Goal: Task Accomplishment & Management: Manage account settings

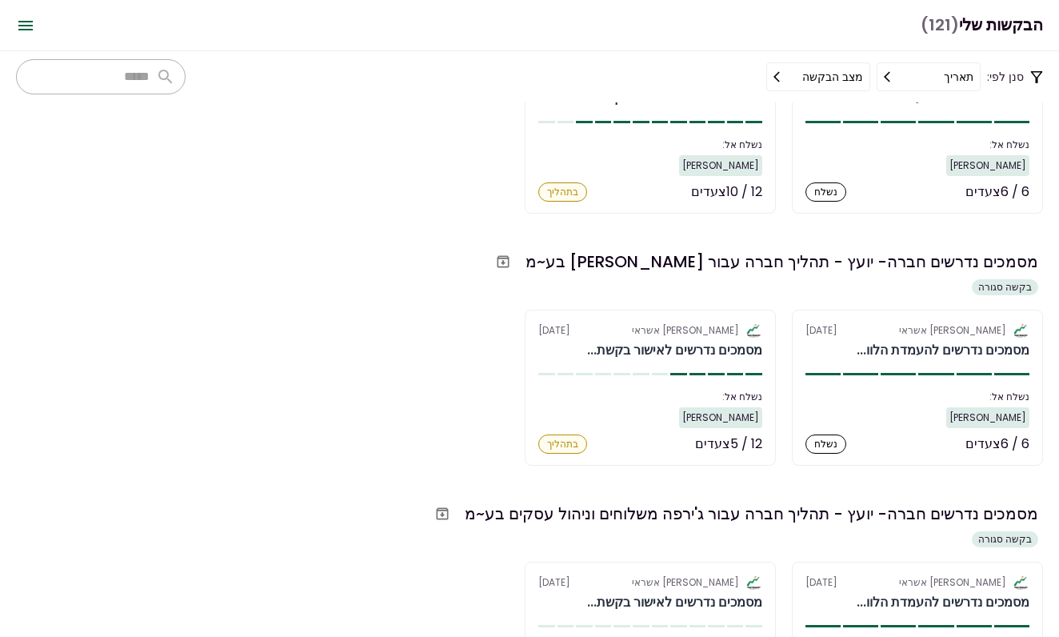
scroll to position [7288, 0]
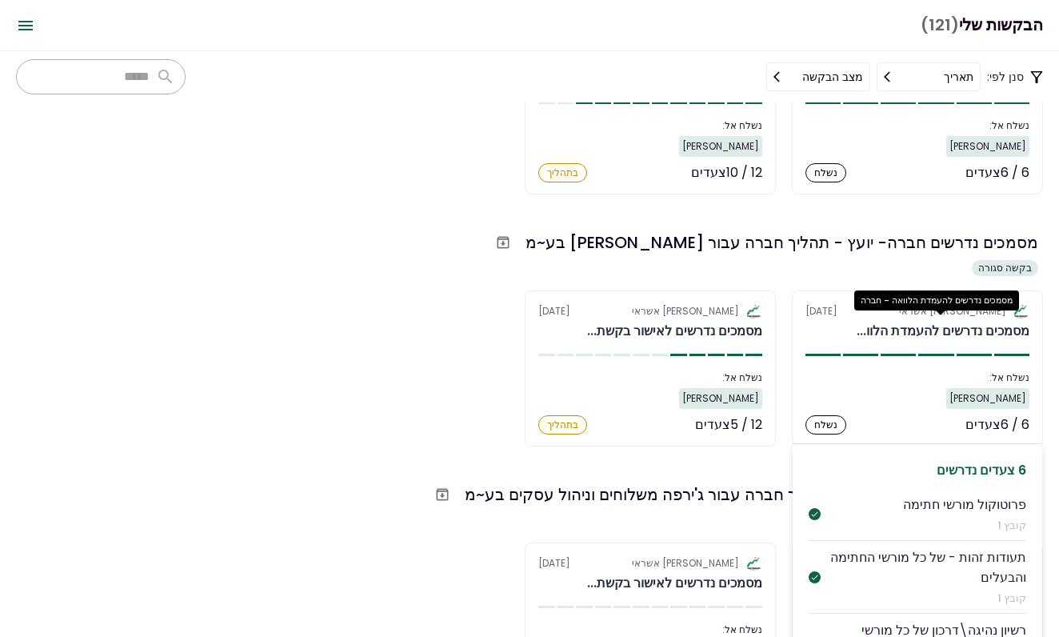
click at [863, 338] on div "מסמכים נדרשים להעמדת הלוו..." at bounding box center [943, 331] width 173 height 19
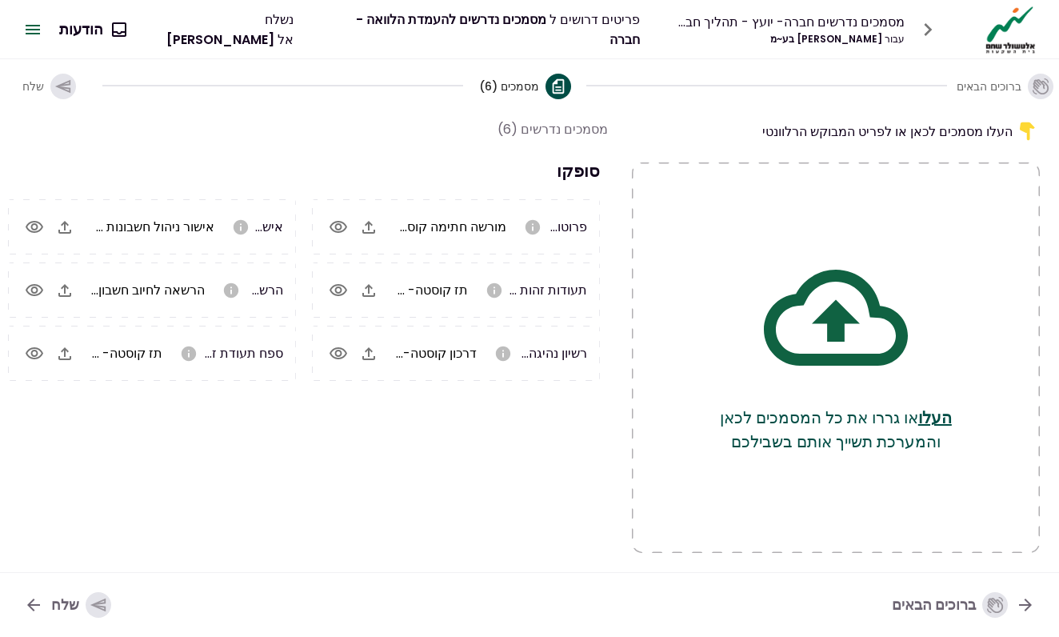
scroll to position [0, -1]
click at [336, 289] on icon "button" at bounding box center [339, 290] width 18 height 12
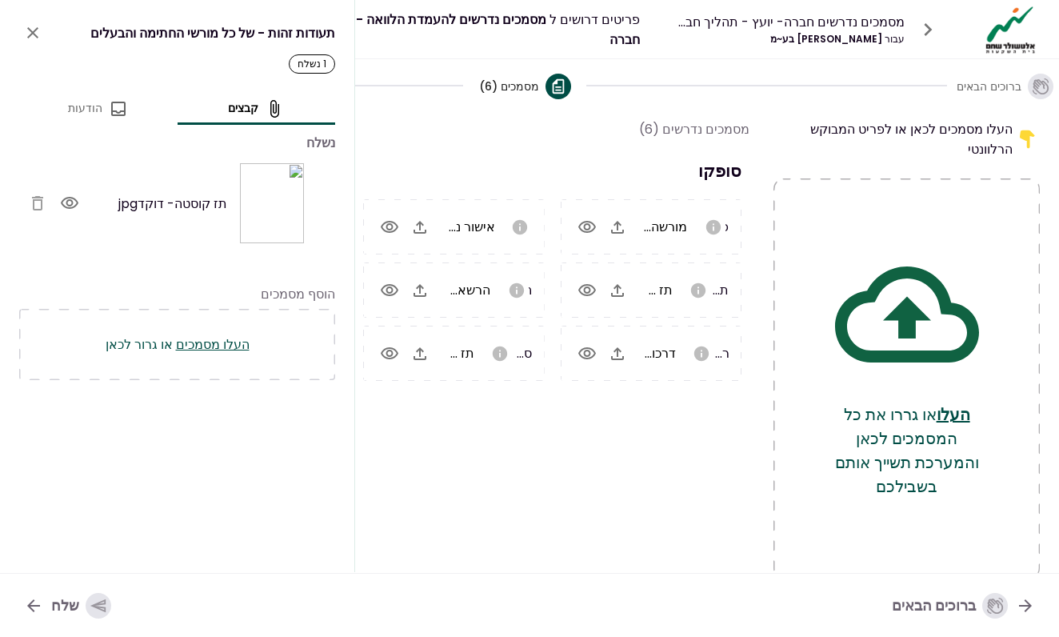
click at [66, 204] on icon "button" at bounding box center [70, 203] width 18 height 12
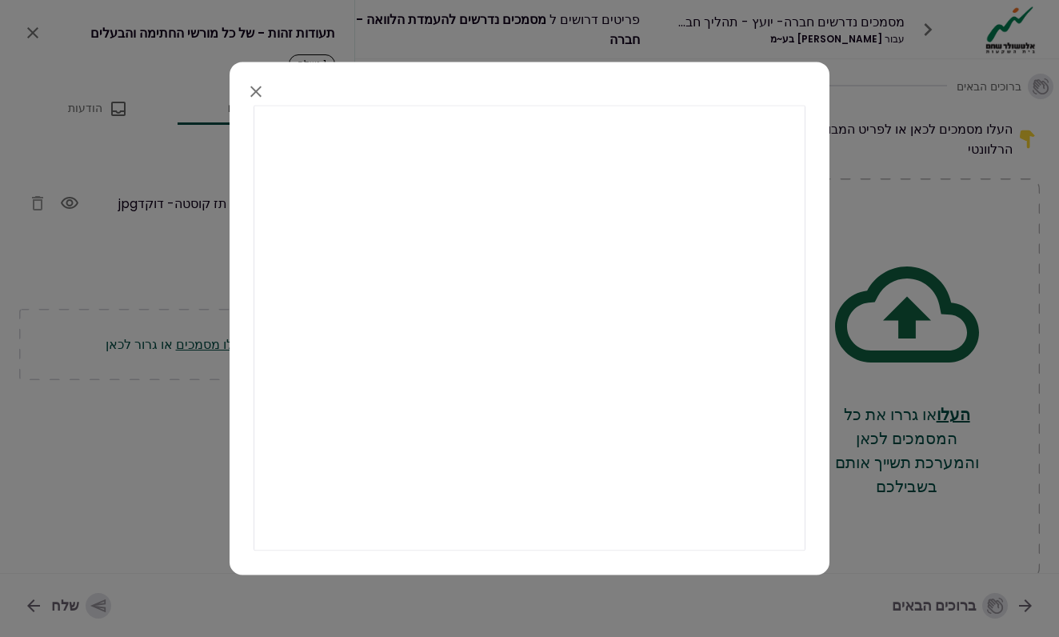
click at [263, 82] on button "button" at bounding box center [255, 91] width 27 height 27
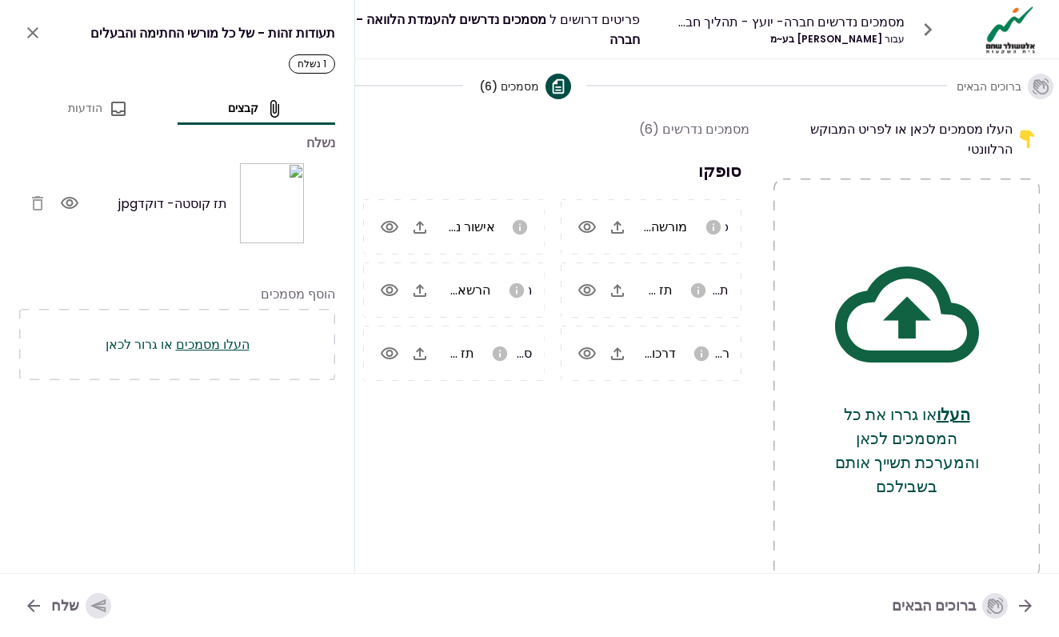
click at [71, 206] on icon "button" at bounding box center [70, 203] width 18 height 12
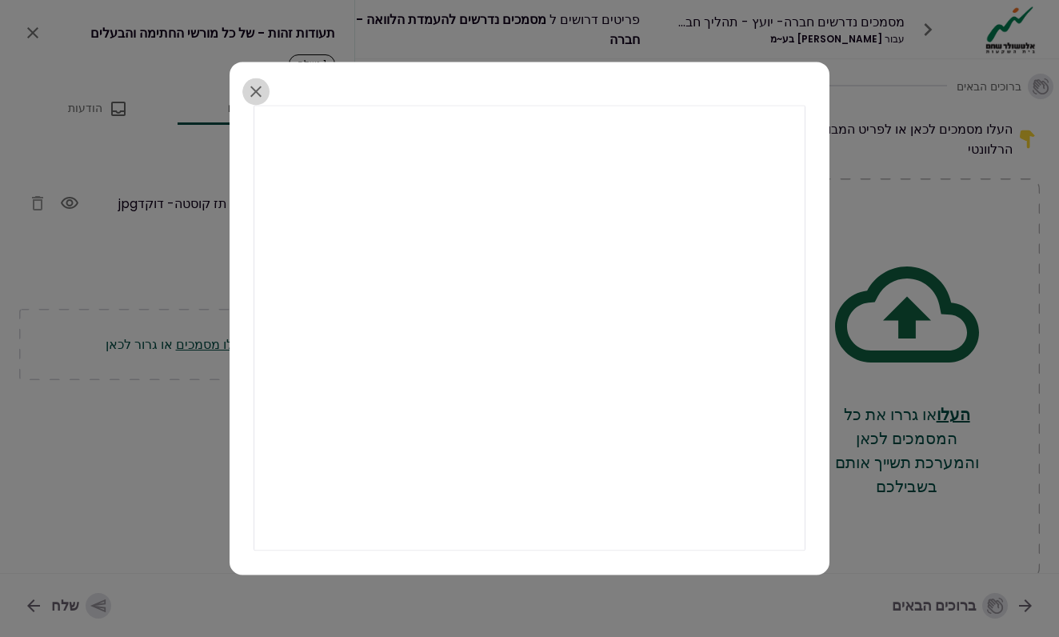
click at [259, 94] on icon "button" at bounding box center [255, 91] width 11 height 11
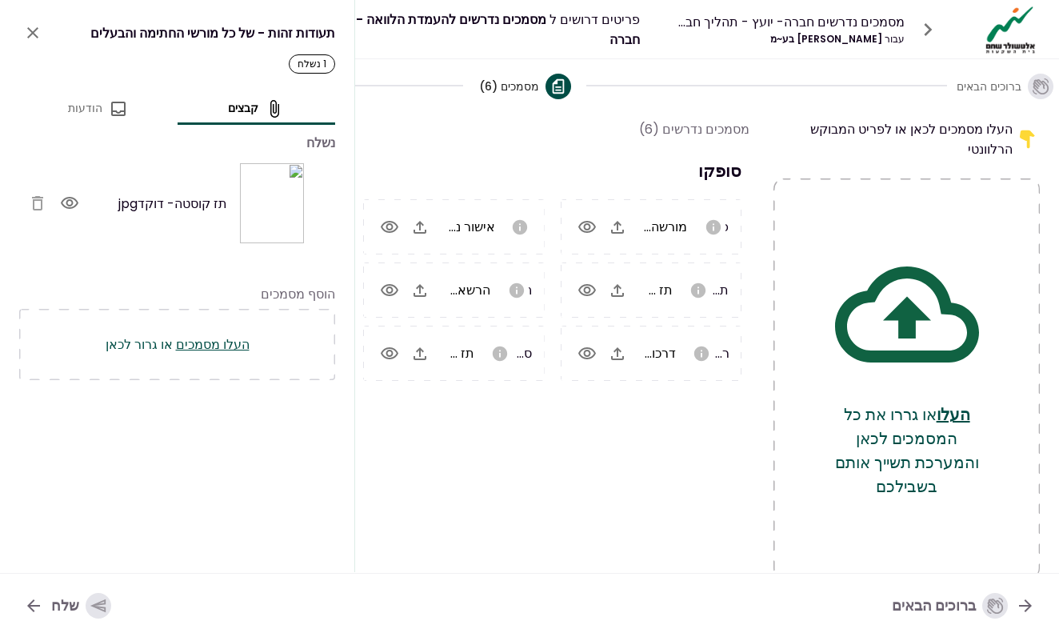
click at [27, 32] on icon "close" at bounding box center [32, 32] width 19 height 19
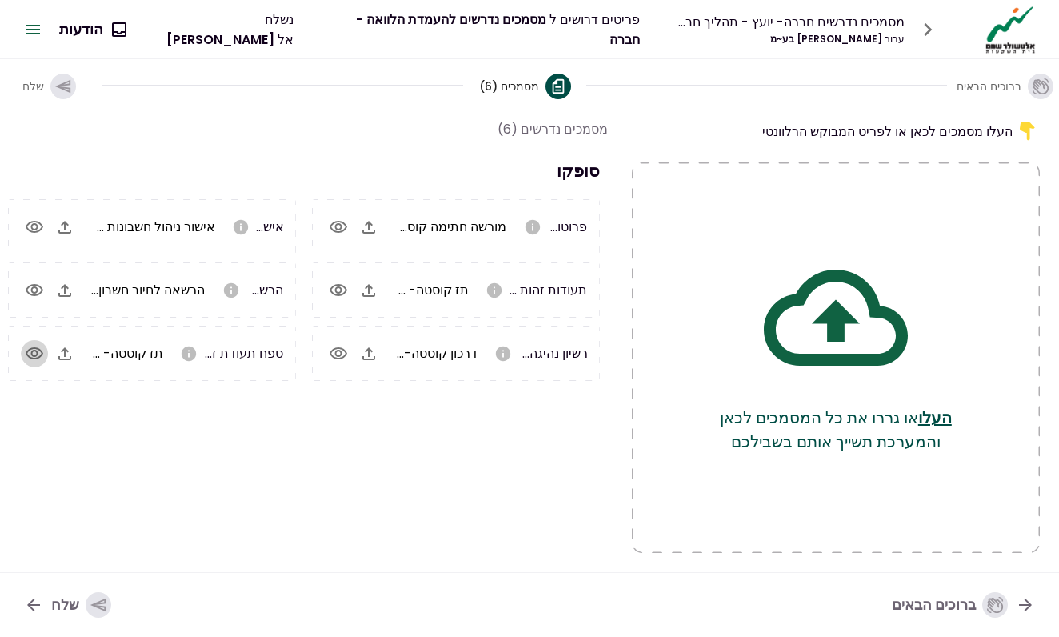
click at [42, 353] on icon "button" at bounding box center [35, 353] width 18 height 12
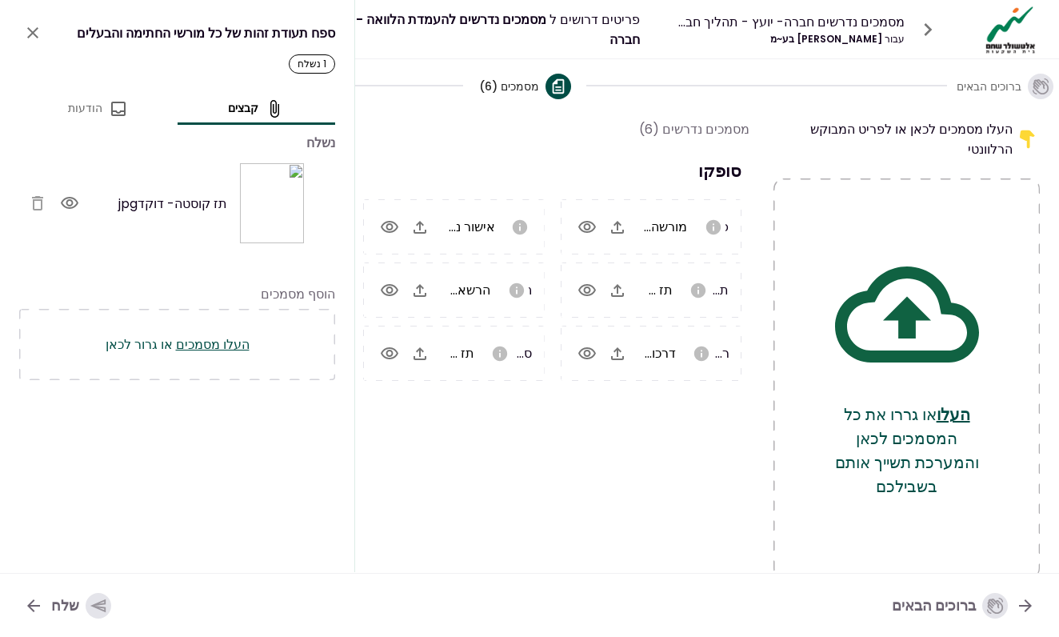
click at [280, 198] on img at bounding box center [272, 203] width 64 height 80
click at [71, 206] on icon "button" at bounding box center [69, 203] width 19 height 19
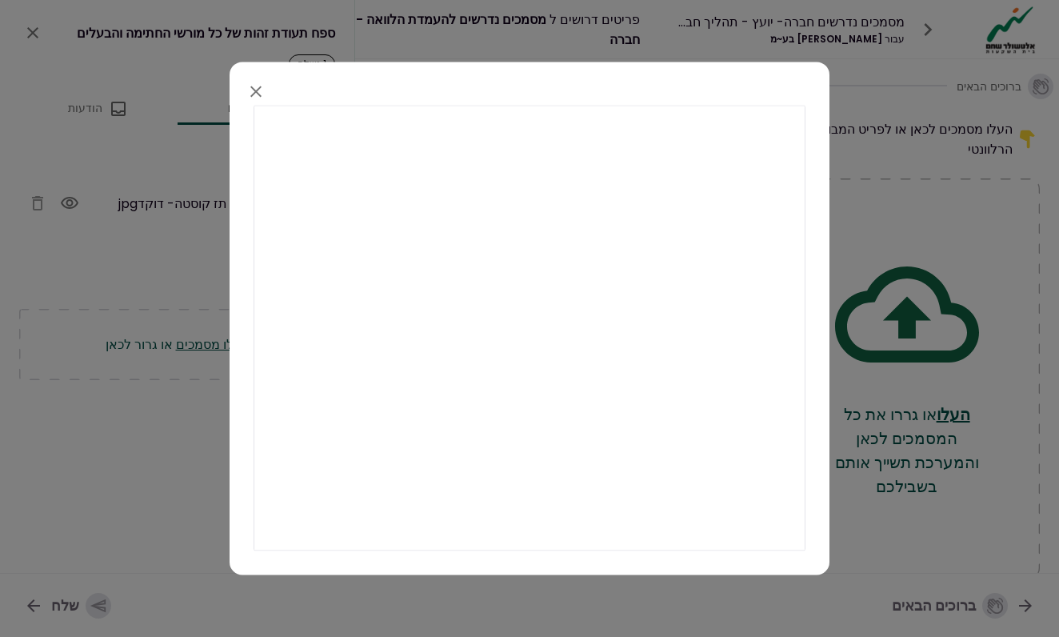
click at [37, 46] on div at bounding box center [529, 318] width 1059 height 637
click at [35, 32] on div at bounding box center [529, 318] width 1059 height 637
click at [258, 99] on icon "button" at bounding box center [255, 91] width 19 height 19
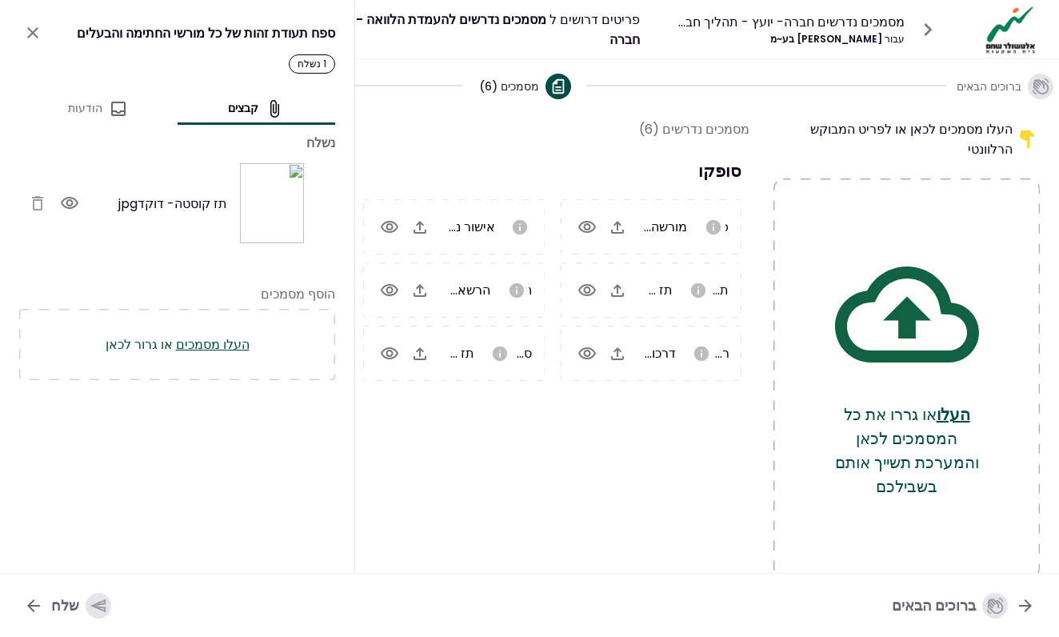
click at [34, 38] on icon "close" at bounding box center [32, 32] width 19 height 19
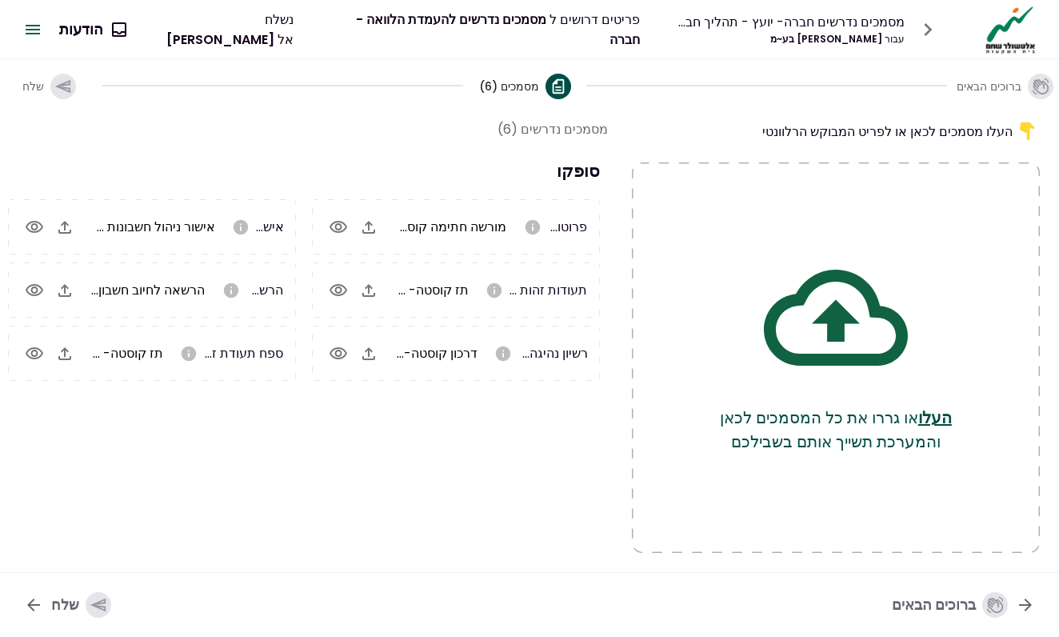
click at [934, 34] on icon "button" at bounding box center [928, 30] width 26 height 26
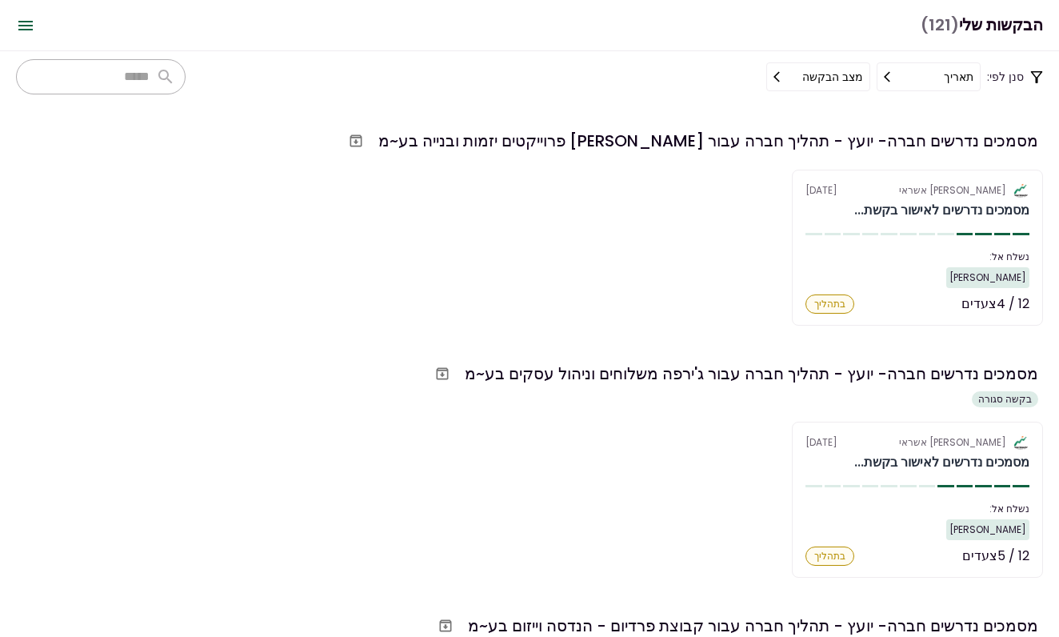
click at [134, 75] on input "text" at bounding box center [85, 77] width 130 height 26
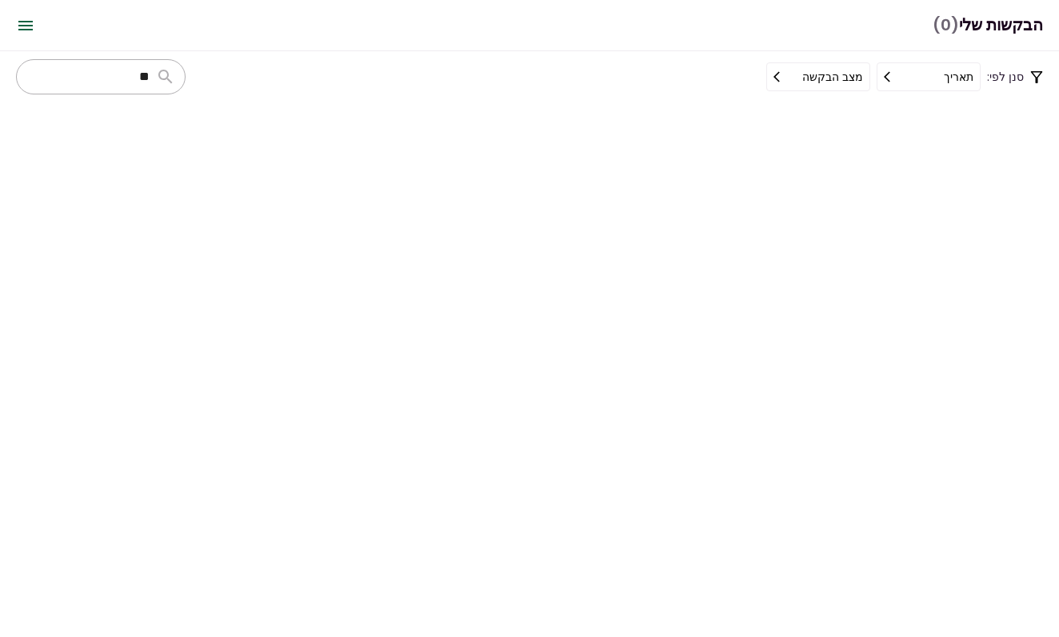
type input "*"
click at [111, 81] on input "****" at bounding box center [85, 77] width 130 height 26
type input "*"
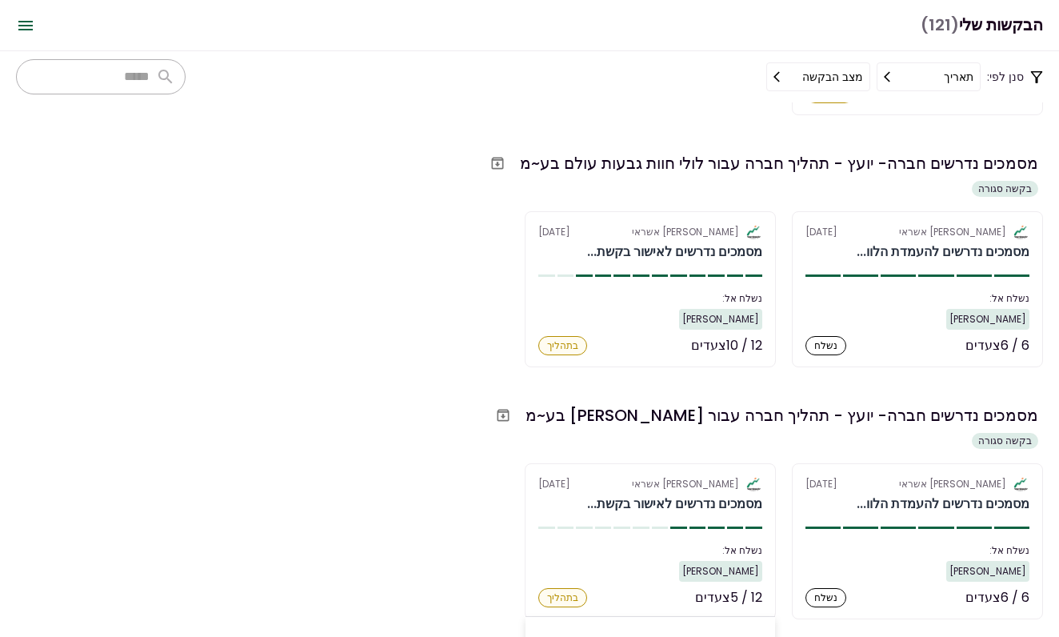
scroll to position [7284, 0]
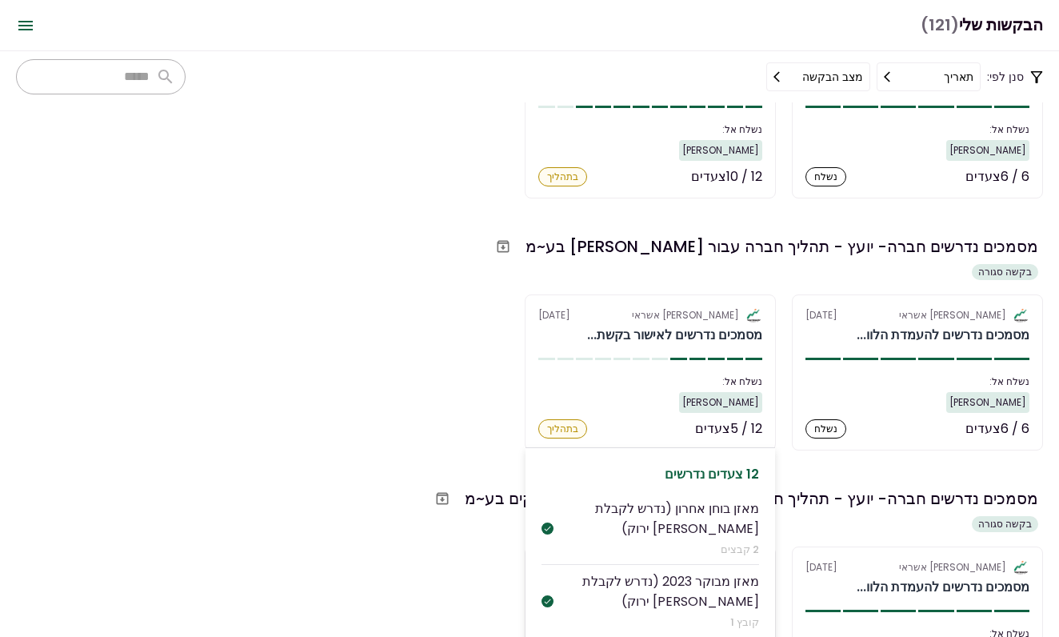
click at [692, 335] on div "מסמכים נדרשים לאישור בקשת..." at bounding box center [674, 335] width 175 height 19
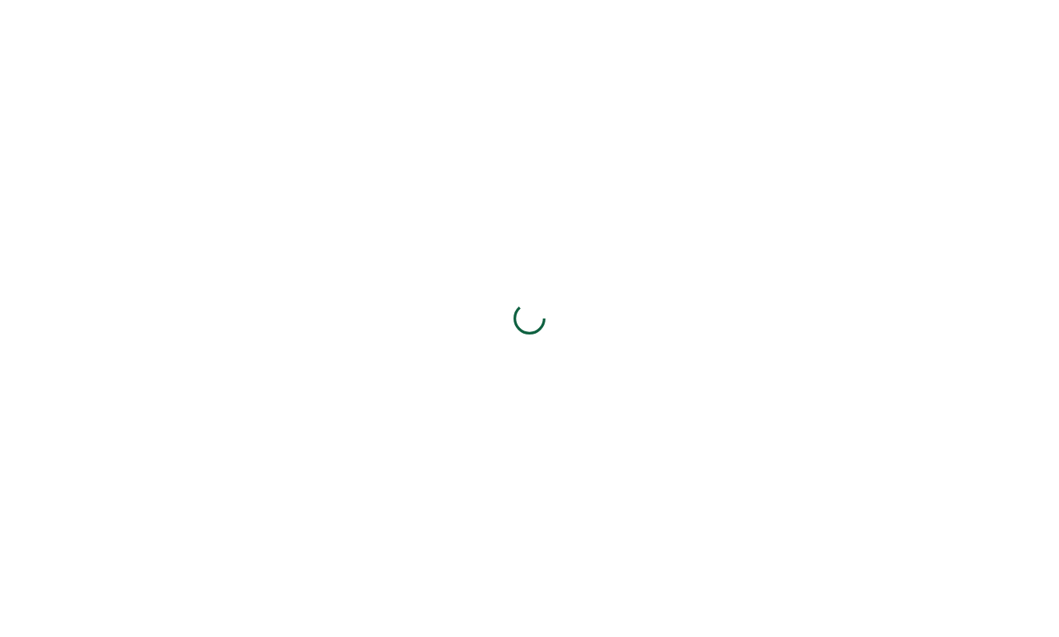
click at [650, 330] on div at bounding box center [529, 318] width 1059 height 637
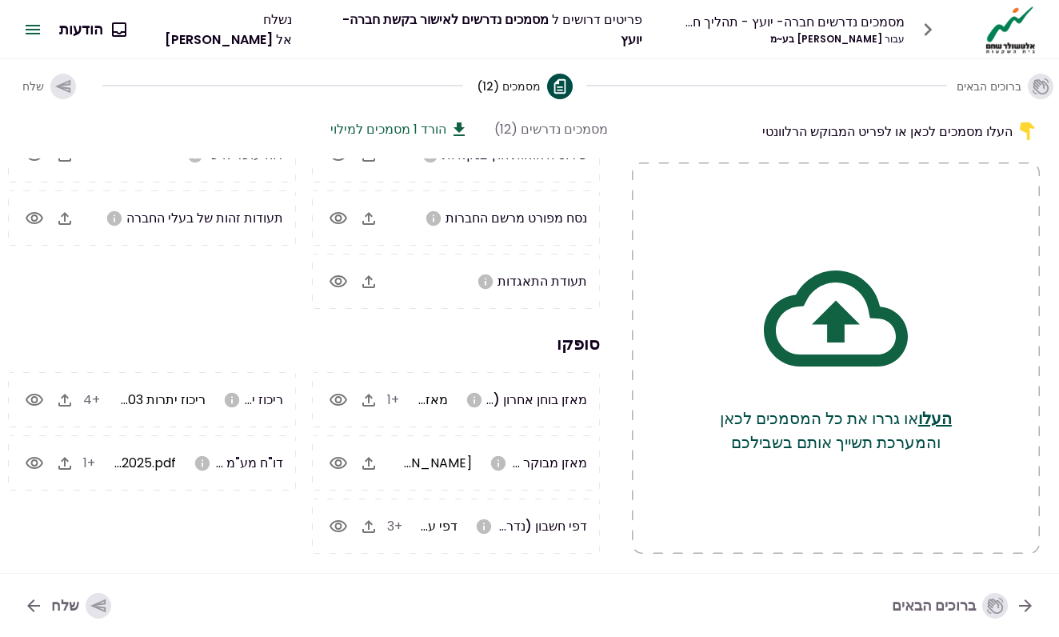
scroll to position [135, 0]
